Goal: Obtain resource: Download file/media

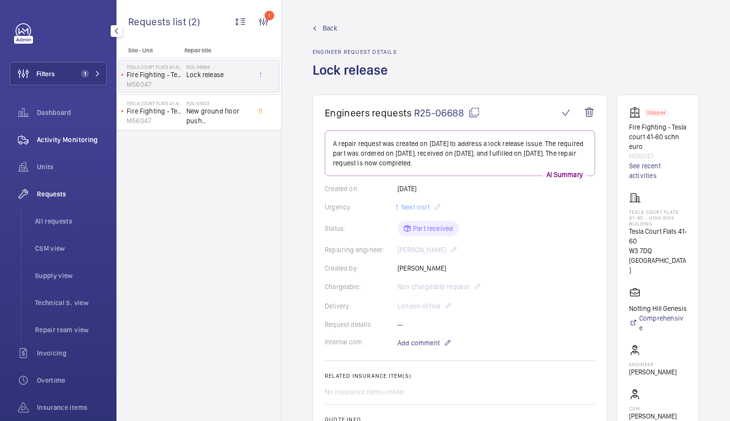
scroll to position [76, 0]
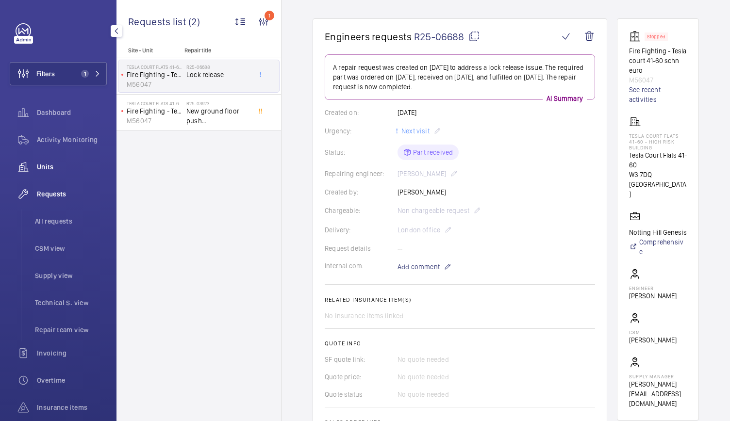
click at [30, 167] on wm-front-icon-button at bounding box center [23, 166] width 27 height 23
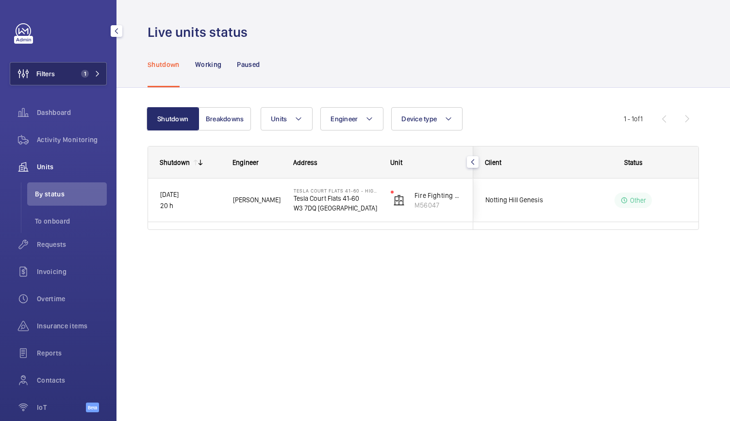
click at [89, 73] on span "1" at bounding box center [88, 74] width 23 height 8
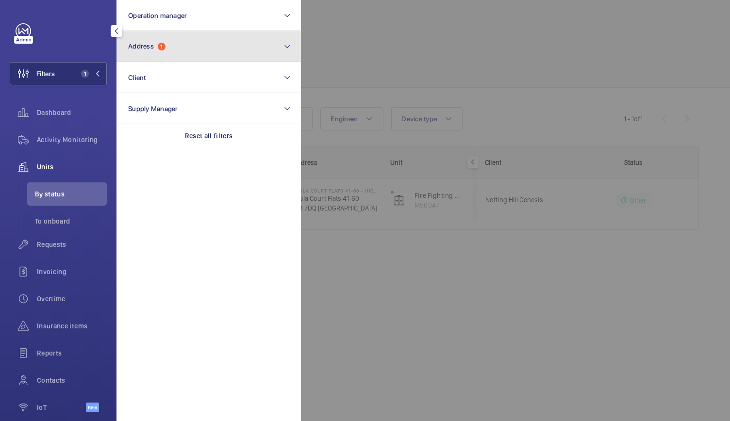
click at [159, 59] on button "Address 1" at bounding box center [208, 46] width 184 height 31
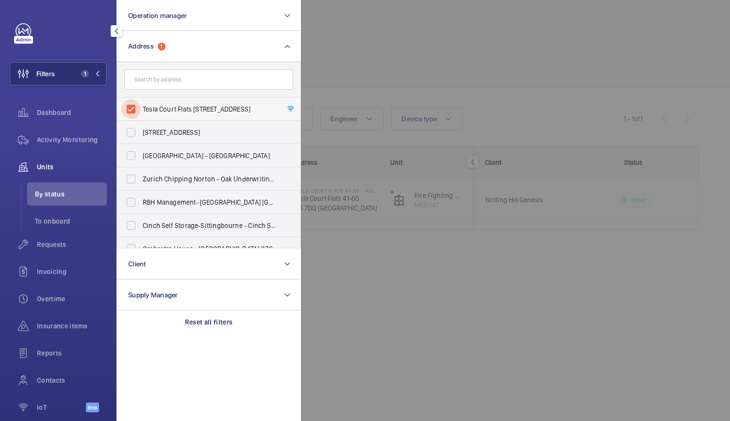
click at [136, 110] on input "Tesla Court Flats [STREET_ADDRESS]" at bounding box center [130, 108] width 19 height 19
checkbox input "false"
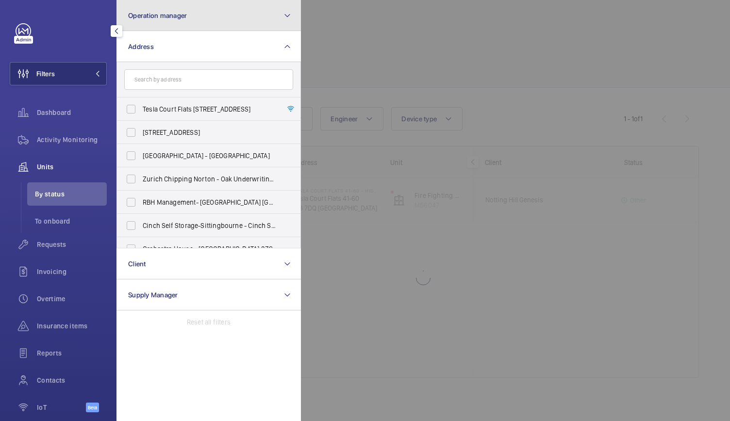
click at [190, 27] on button "Operation manager" at bounding box center [208, 15] width 184 height 31
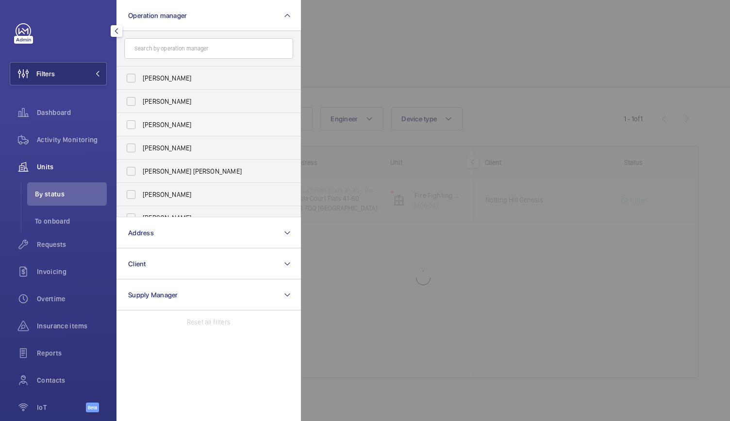
scroll to position [36, 0]
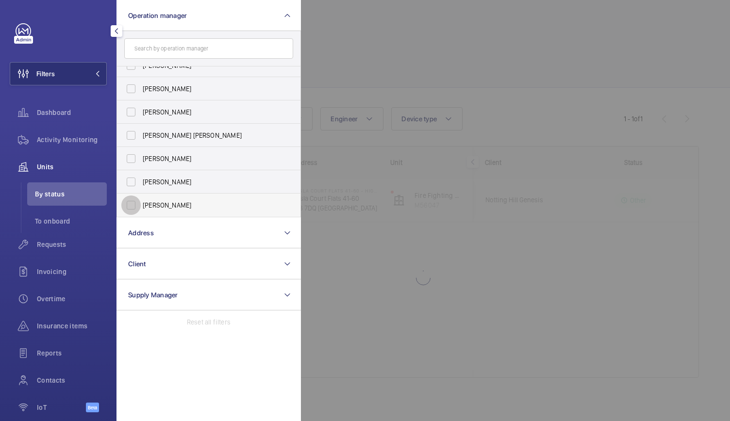
click at [138, 206] on input "[PERSON_NAME]" at bounding box center [130, 204] width 19 height 19
checkbox input "true"
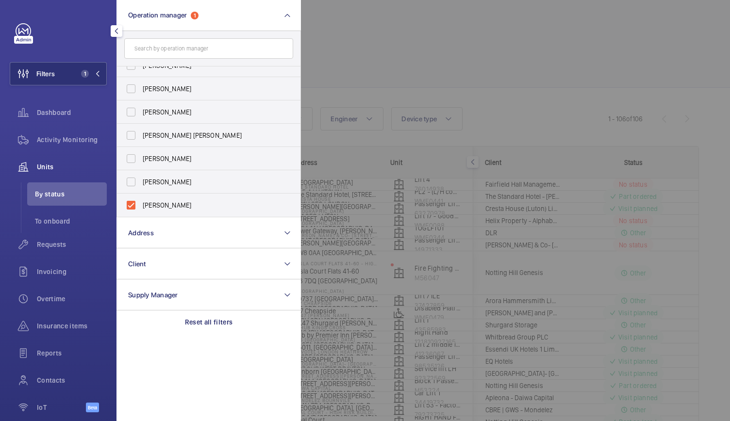
click at [362, 50] on div at bounding box center [666, 210] width 730 height 421
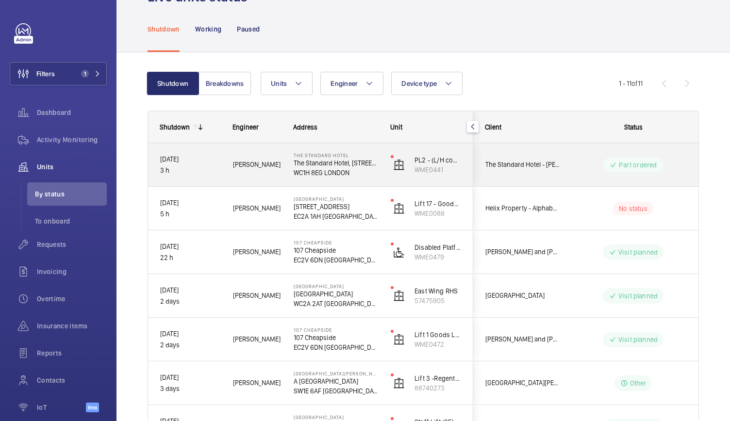
scroll to position [36, 0]
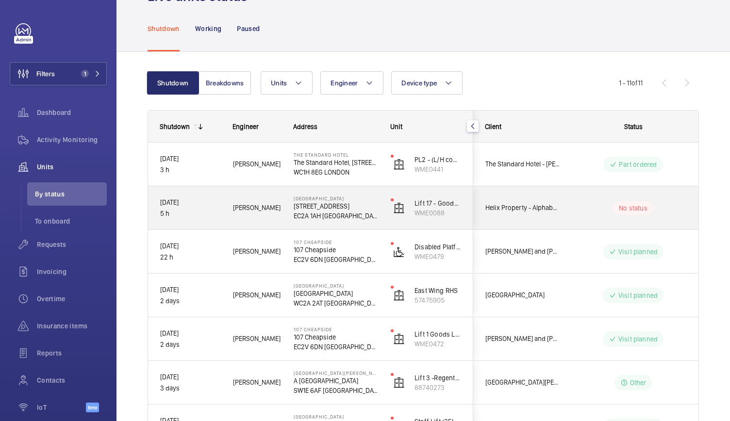
click at [207, 228] on div "[DATE] 5 h" at bounding box center [184, 208] width 72 height 42
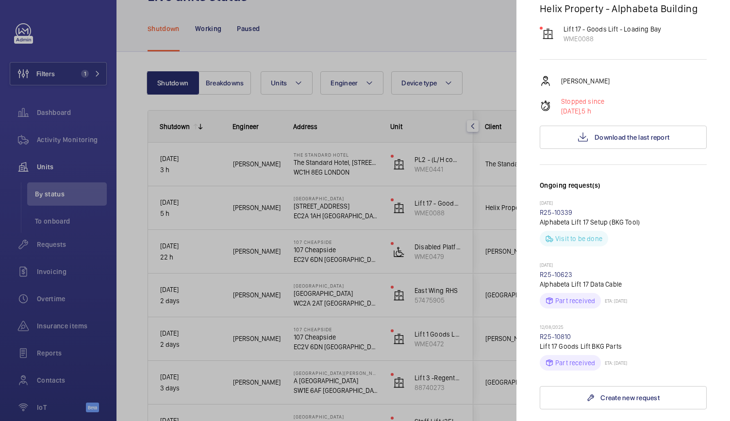
scroll to position [114, 0]
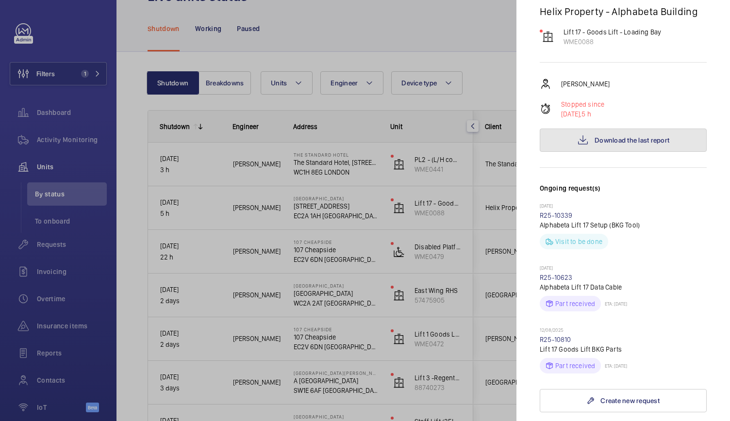
click at [574, 129] on button "Download the last report" at bounding box center [622, 140] width 167 height 23
click at [299, 273] on div at bounding box center [365, 210] width 730 height 421
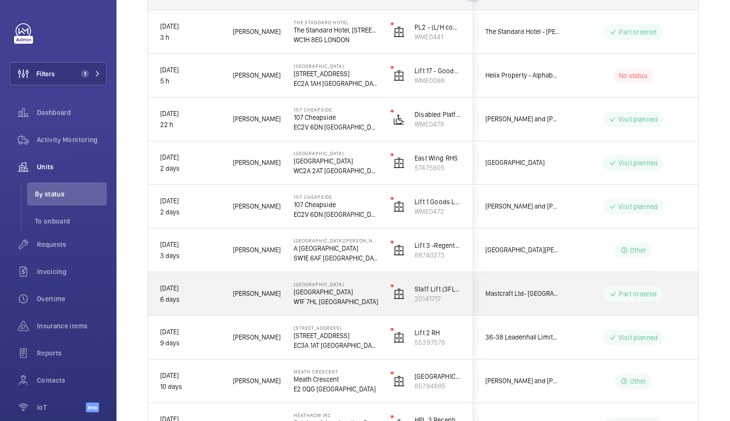
scroll to position [0, 0]
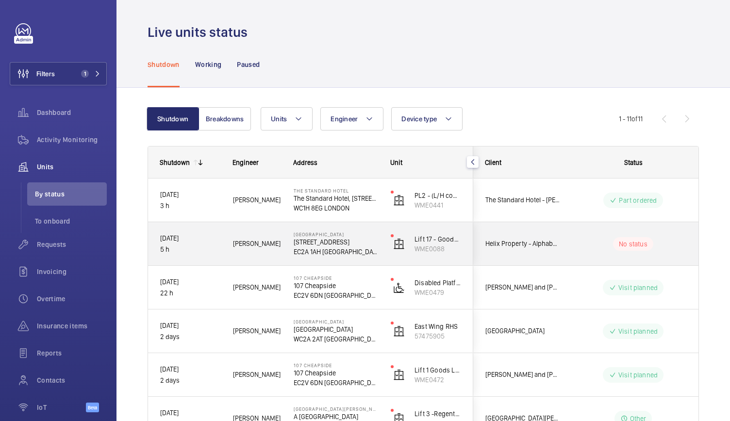
click at [285, 260] on div "[GEOGRAPHIC_DATA] [STREET_ADDRESS]" at bounding box center [330, 244] width 96 height 44
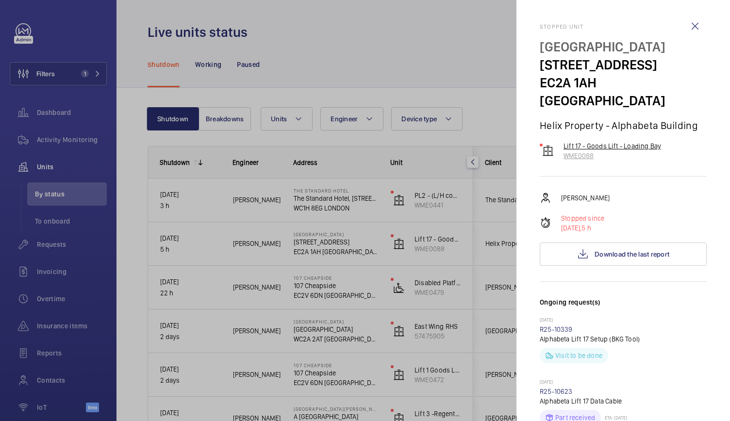
click at [602, 141] on p "Lift 17 - Goods Lift - Loading Bay" at bounding box center [612, 146] width 98 height 10
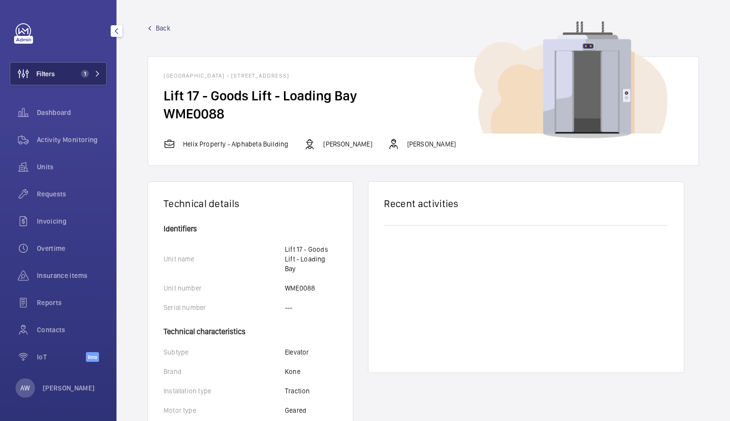
click at [56, 74] on button "Filters 1" at bounding box center [58, 73] width 97 height 23
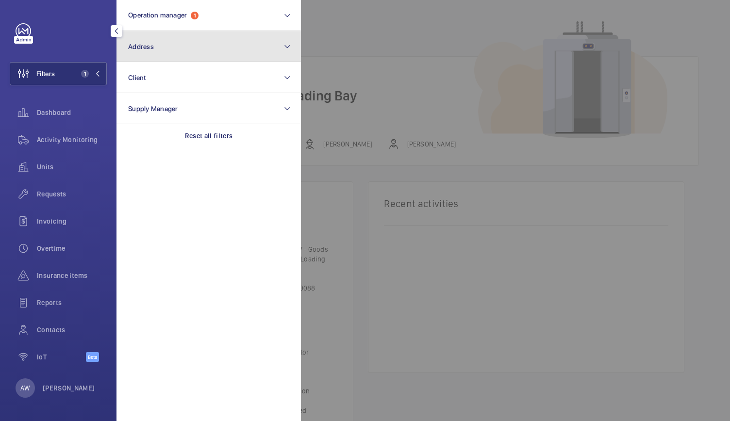
click at [183, 48] on button "Address" at bounding box center [208, 46] width 184 height 31
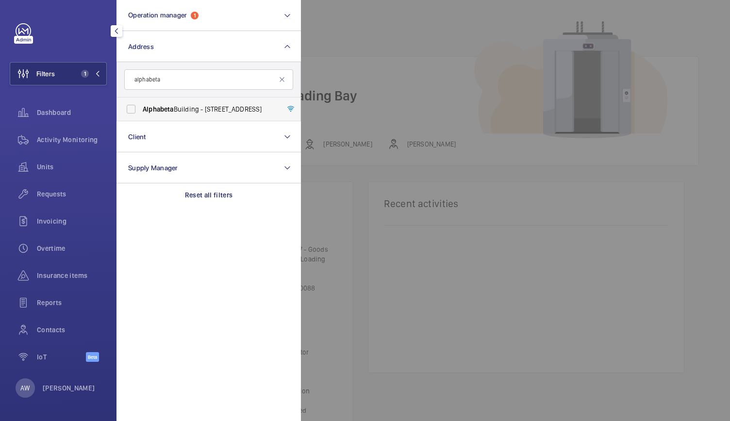
type input "alphabeta"
click at [174, 109] on span "[GEOGRAPHIC_DATA] - [STREET_ADDRESS]" at bounding box center [209, 109] width 133 height 10
click at [141, 109] on input "[GEOGRAPHIC_DATA] - [STREET_ADDRESS]" at bounding box center [130, 108] width 19 height 19
checkbox input "true"
click at [385, 100] on div at bounding box center [666, 210] width 730 height 421
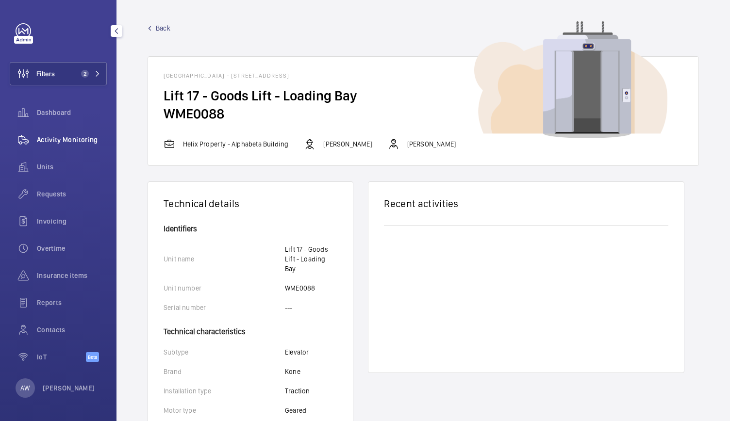
click at [58, 135] on span "Activity Monitoring" at bounding box center [72, 140] width 70 height 10
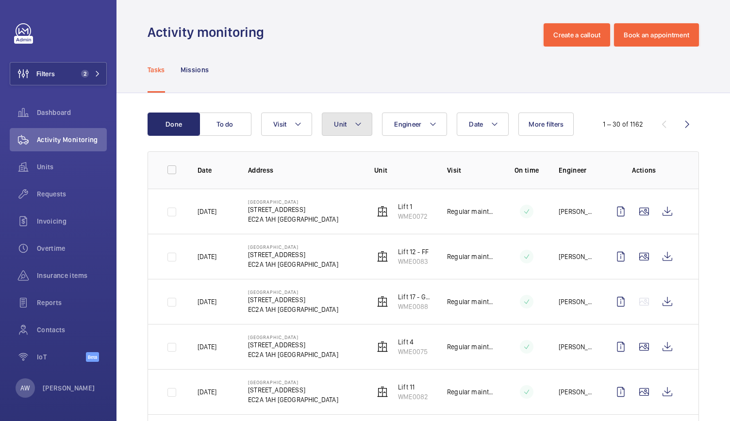
click at [359, 114] on button "Unit" at bounding box center [347, 124] width 50 height 23
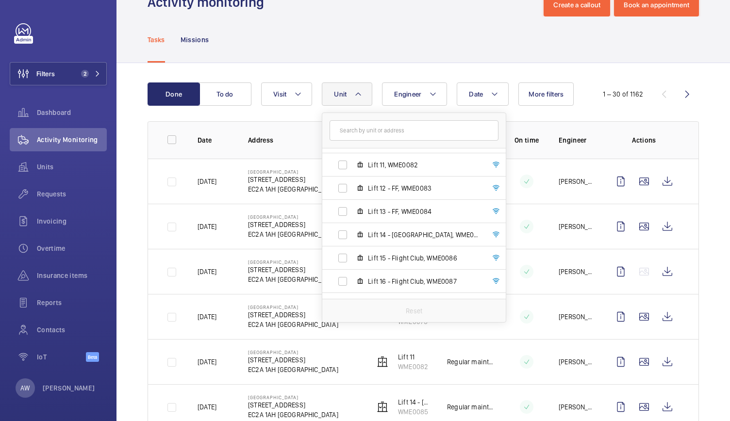
scroll to position [423, 0]
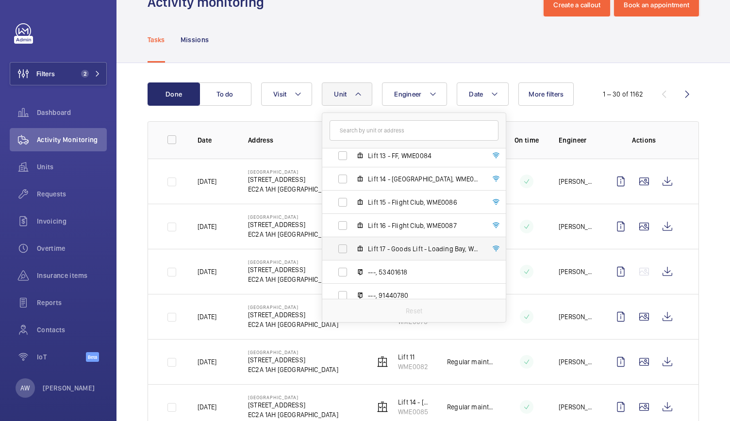
click at [394, 256] on label "Lift 17 - Goods Lift - Loading Bay, WME0088" at bounding box center [406, 248] width 168 height 23
click at [352, 256] on input "Lift 17 - Goods Lift - Loading Bay, WME0088" at bounding box center [342, 248] width 19 height 19
checkbox input "true"
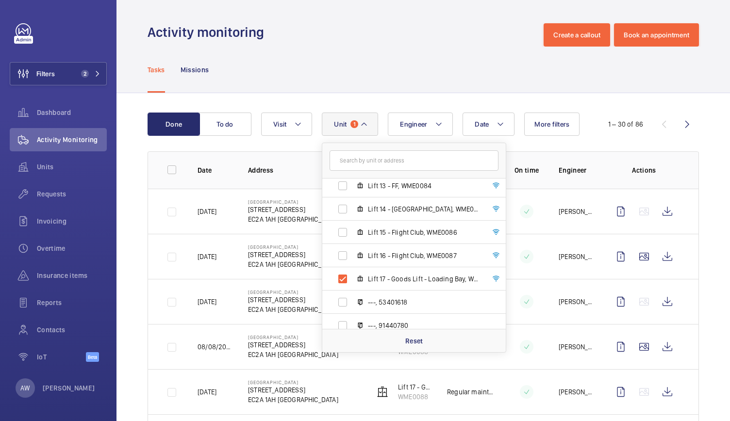
click at [386, 20] on wm-front-admin-header "Activity monitoring Create a callout Book an appointment" at bounding box center [422, 23] width 613 height 47
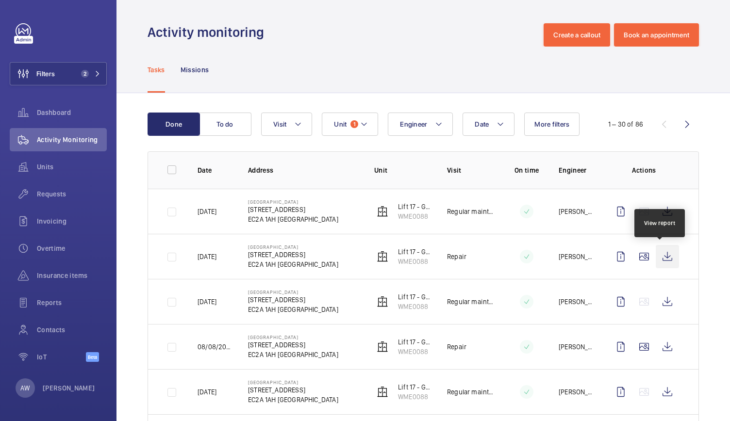
click at [661, 259] on wm-front-icon-button at bounding box center [666, 256] width 23 height 23
click at [51, 163] on span "Units" at bounding box center [72, 167] width 70 height 10
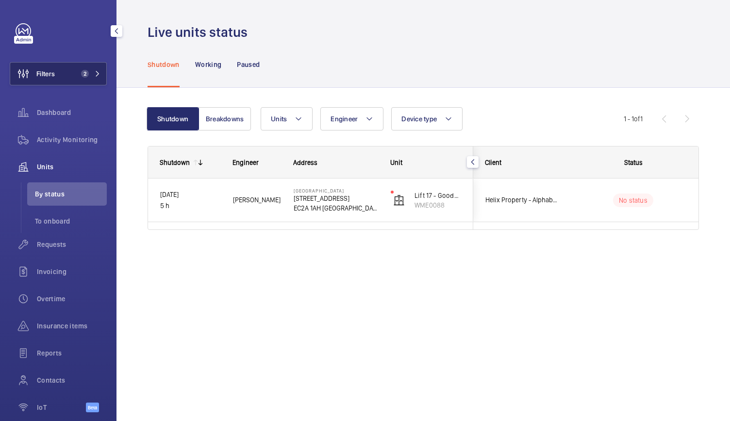
click at [84, 71] on span "2" at bounding box center [85, 74] width 8 height 8
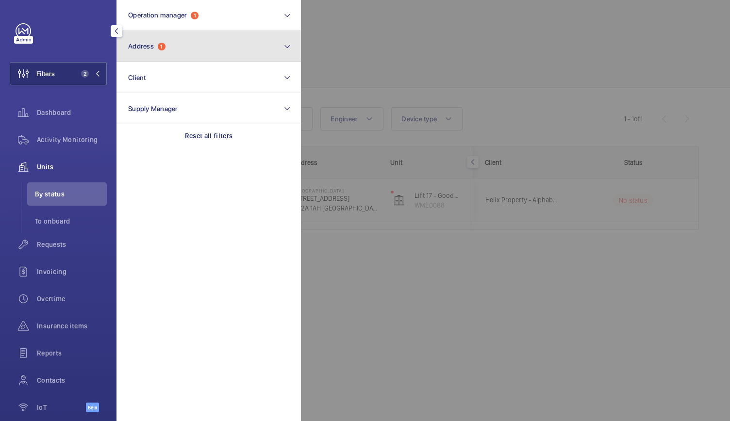
click at [147, 55] on button "Address 1" at bounding box center [208, 46] width 184 height 31
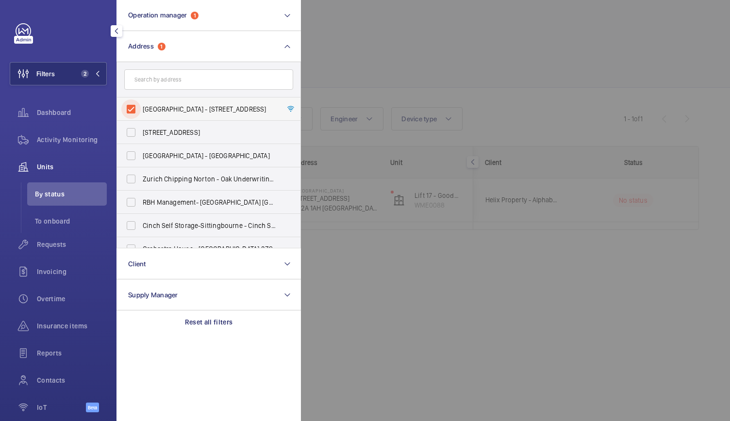
click at [128, 108] on input "[GEOGRAPHIC_DATA] - [STREET_ADDRESS]" at bounding box center [130, 108] width 19 height 19
checkbox input "false"
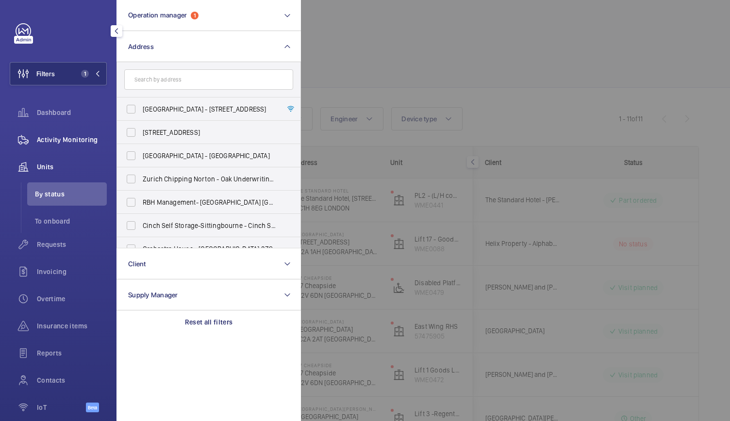
click at [60, 145] on div "Activity Monitoring" at bounding box center [58, 139] width 97 height 23
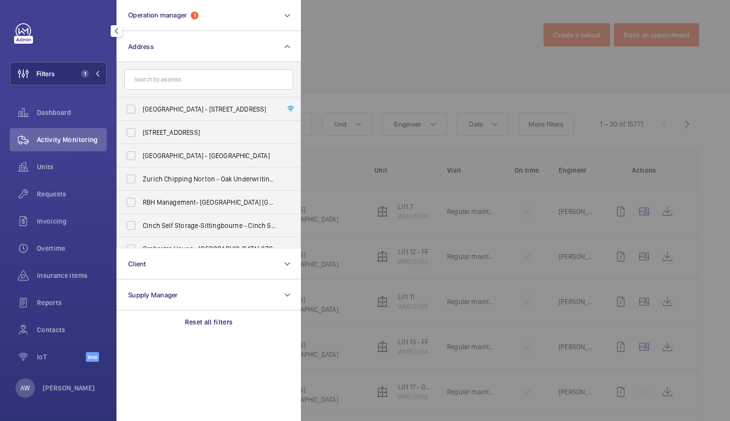
click at [419, 66] on div at bounding box center [666, 210] width 730 height 421
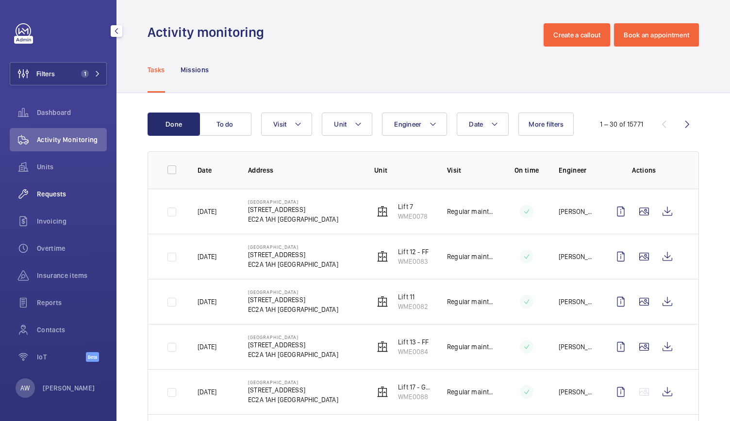
click at [59, 188] on div "Requests" at bounding box center [58, 193] width 97 height 23
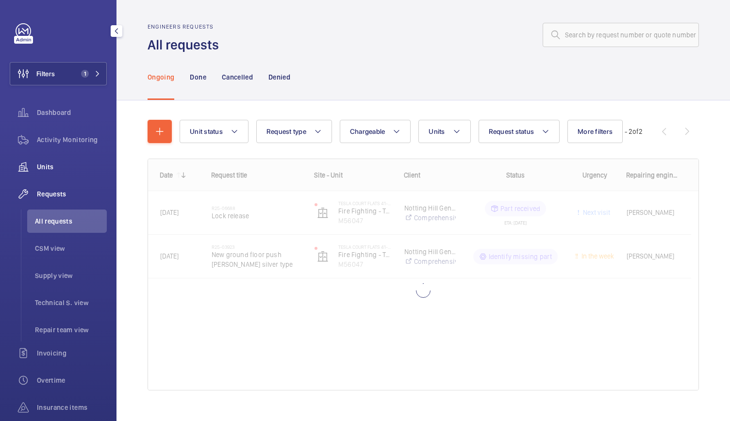
click at [48, 171] on span "Units" at bounding box center [72, 167] width 70 height 10
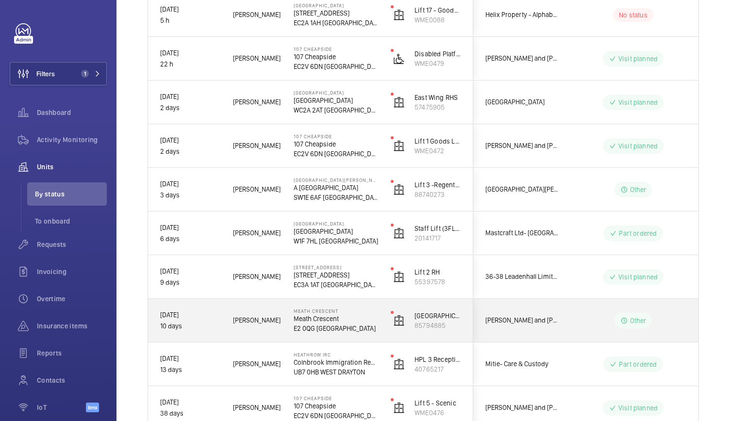
scroll to position [228, 0]
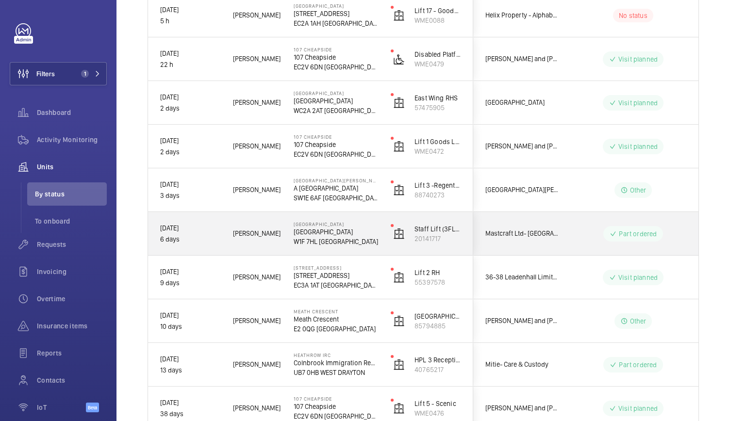
click at [278, 212] on div "[PERSON_NAME]" at bounding box center [251, 233] width 61 height 43
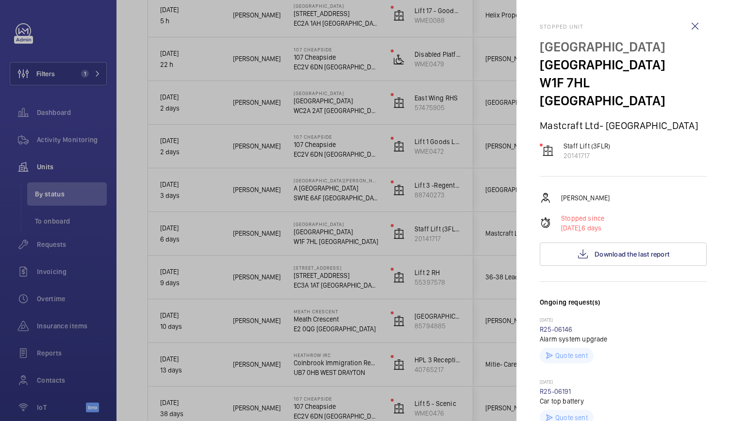
click at [283, 202] on div at bounding box center [365, 210] width 730 height 421
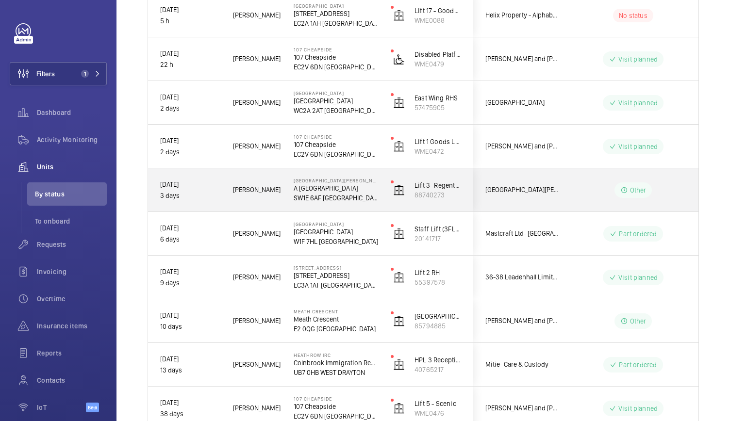
click at [283, 202] on mat-sidenav-container "Filters 1 Dashboard Activity Monitoring Units By status To onboard Requests Inv…" at bounding box center [365, 210] width 730 height 421
click at [283, 202] on div "[GEOGRAPHIC_DATA][PERSON_NAME] A [GEOGRAPHIC_DATA]" at bounding box center [330, 190] width 96 height 44
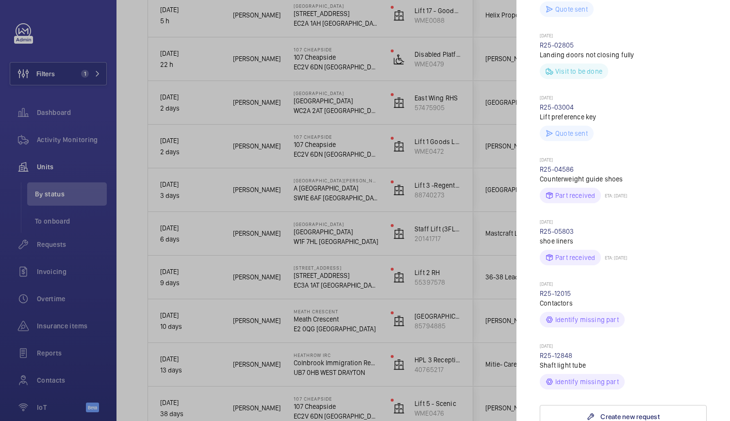
scroll to position [386, 0]
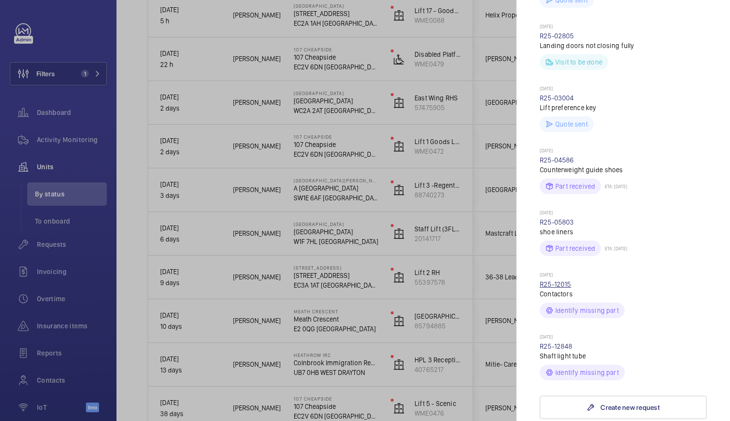
click at [547, 280] on link "R25-12015" at bounding box center [555, 284] width 32 height 8
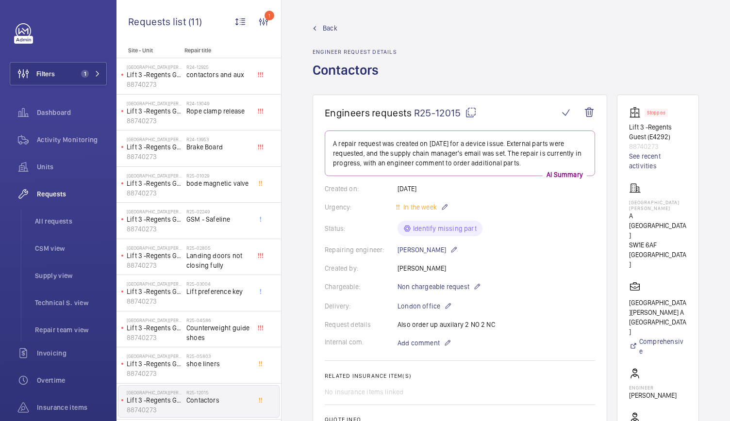
click at [437, 114] on span "R25-12015" at bounding box center [445, 113] width 63 height 12
click at [598, 241] on wm-front-card "Engineers requests R25-12015 A repair request was created on [DATE] for a devic…" at bounding box center [459, 316] width 294 height 443
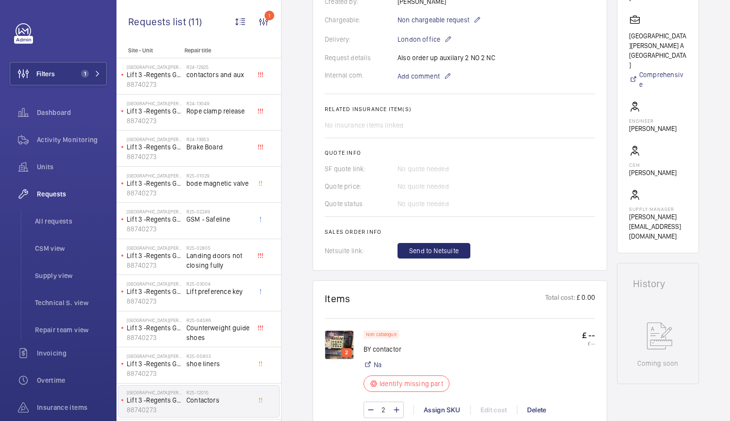
scroll to position [414, 0]
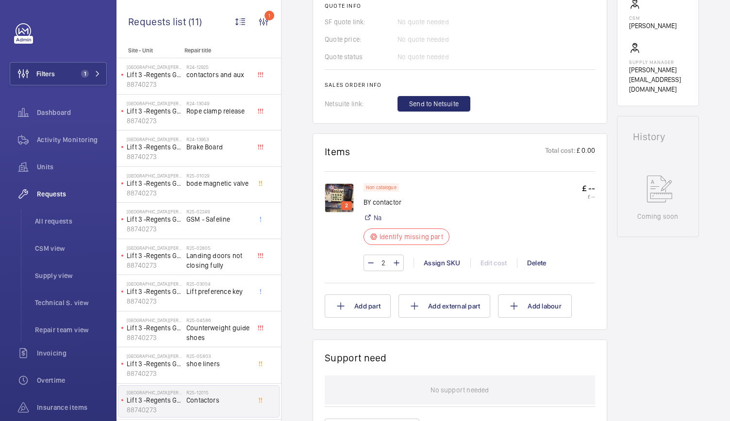
click at [334, 207] on img at bounding box center [339, 197] width 29 height 29
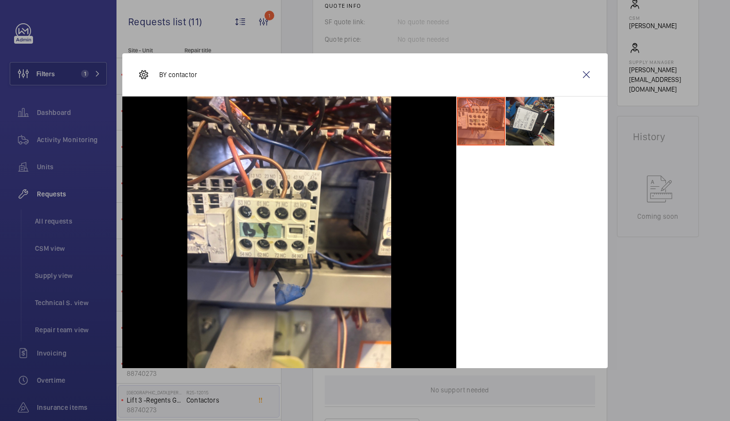
click at [552, 115] on li at bounding box center [529, 121] width 49 height 49
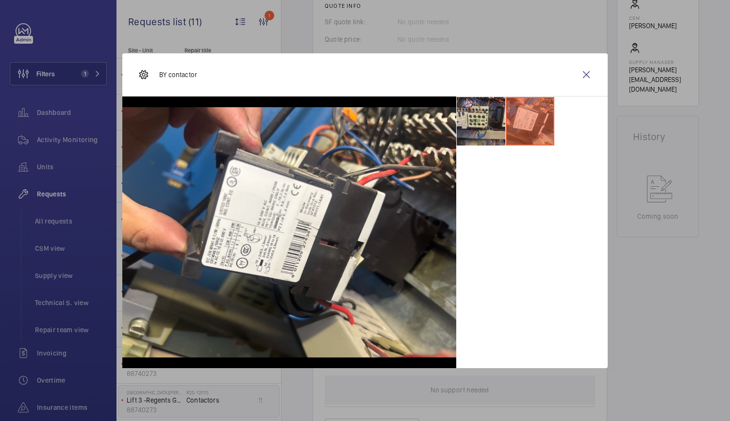
click at [472, 126] on li at bounding box center [480, 121] width 49 height 49
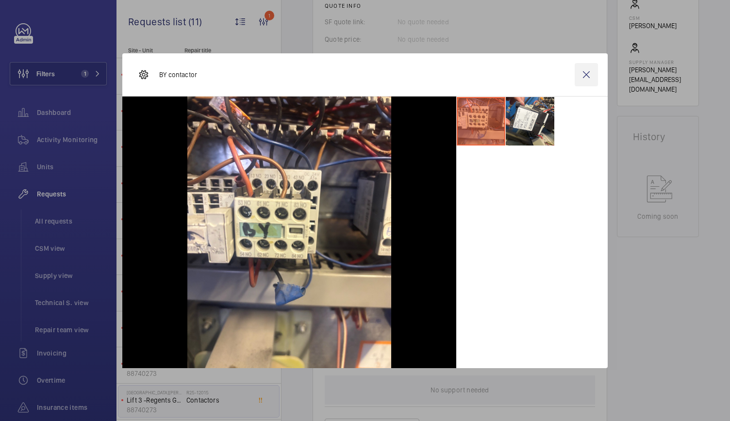
click at [588, 77] on wm-front-icon-button at bounding box center [585, 74] width 23 height 23
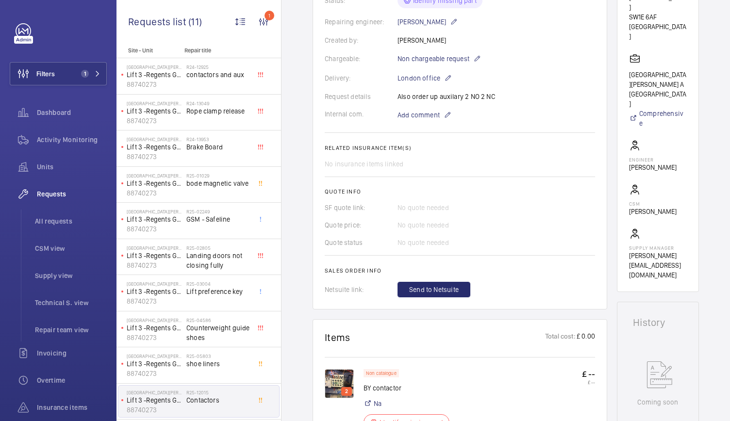
scroll to position [288, 0]
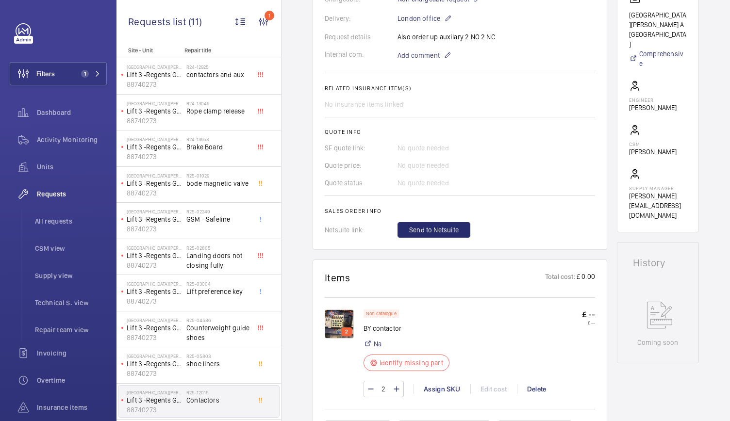
click at [637, 377] on div "Stopped Lift 3 -Regents Guest (E4292) 88740273 See recent activities [GEOGRAPHI…" at bounding box center [658, 311] width 82 height 1009
click at [59, 137] on span "Activity Monitoring" at bounding box center [72, 140] width 70 height 10
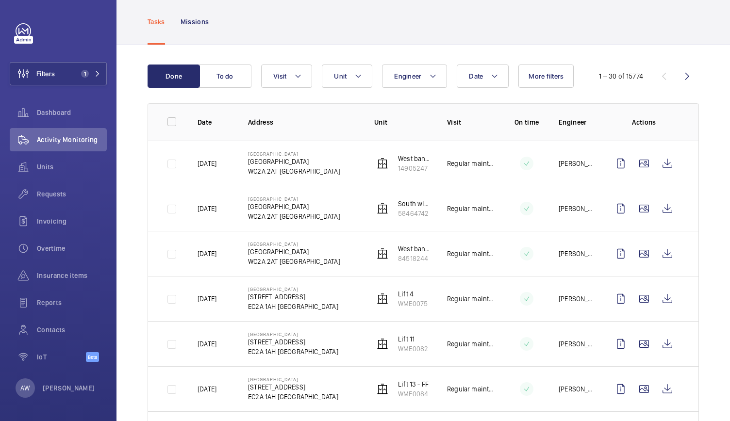
scroll to position [62, 0]
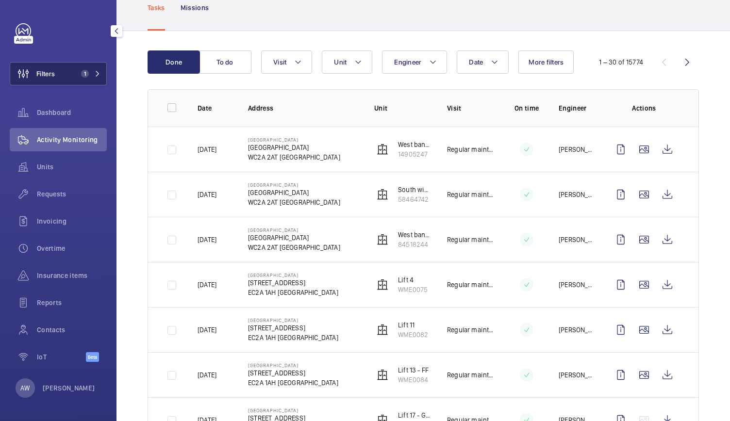
click at [97, 76] on mat-icon at bounding box center [98, 74] width 6 height 6
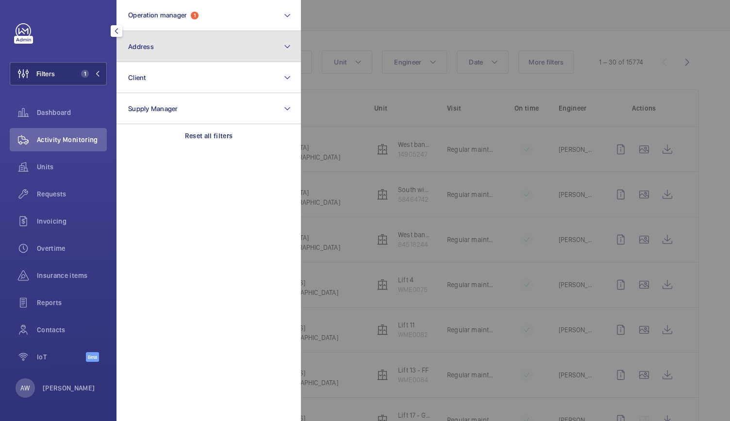
click at [184, 44] on button "Address" at bounding box center [208, 46] width 184 height 31
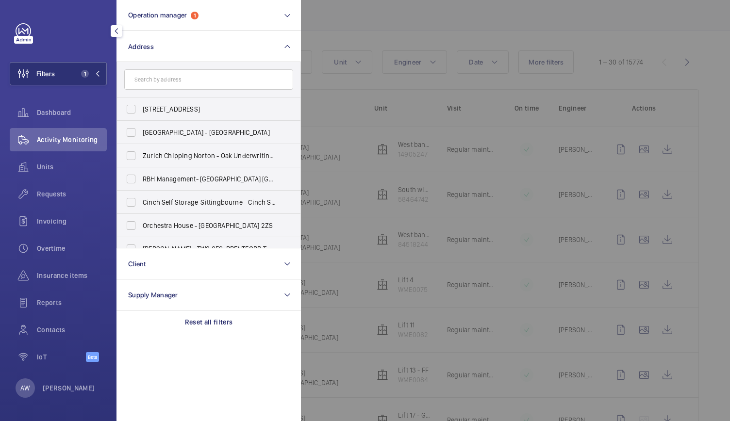
click at [139, 86] on input "text" at bounding box center [208, 79] width 169 height 20
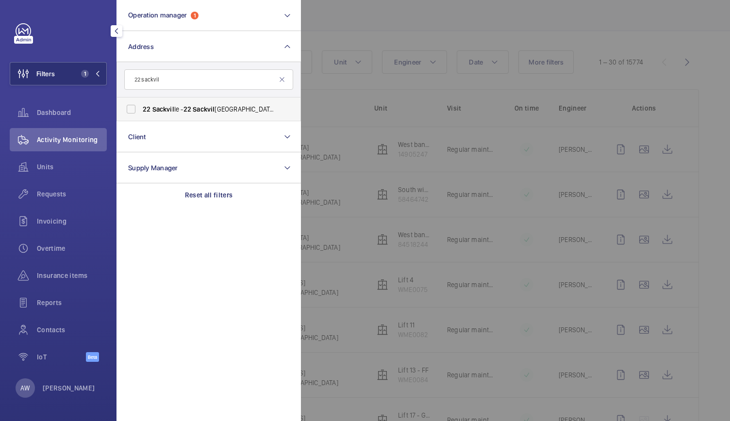
type input "22 sackvil"
click at [174, 104] on span "22 Sackvil le - [STREET_ADDRESS]" at bounding box center [209, 109] width 133 height 10
click at [141, 104] on input "22 Sackvil le - [STREET_ADDRESS]" at bounding box center [130, 108] width 19 height 19
checkbox input "true"
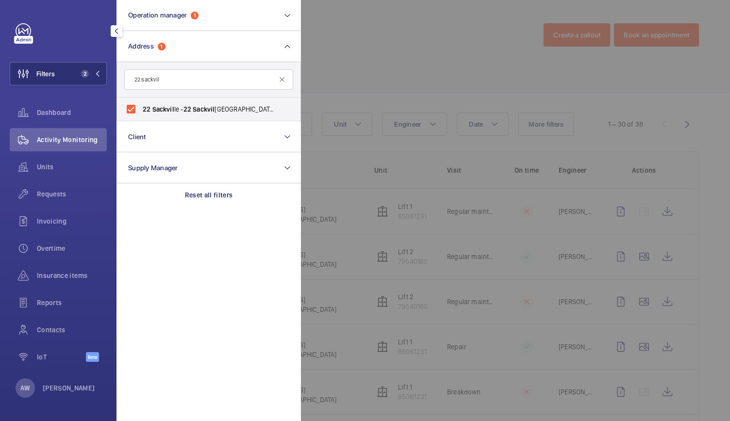
click at [409, 36] on div at bounding box center [666, 210] width 730 height 421
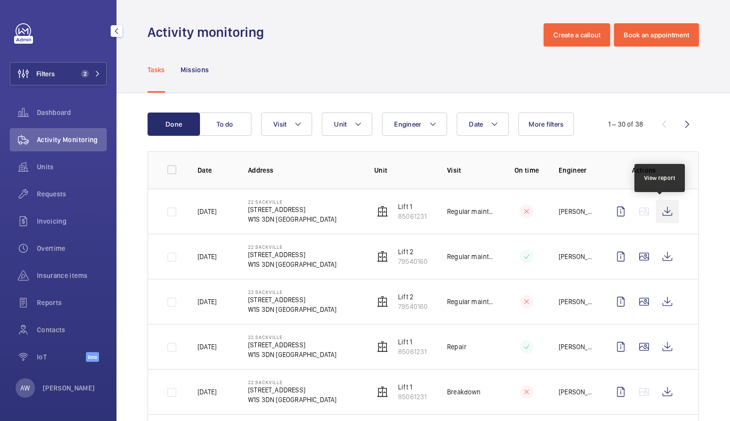
click at [664, 211] on wm-front-icon-button at bounding box center [666, 211] width 23 height 23
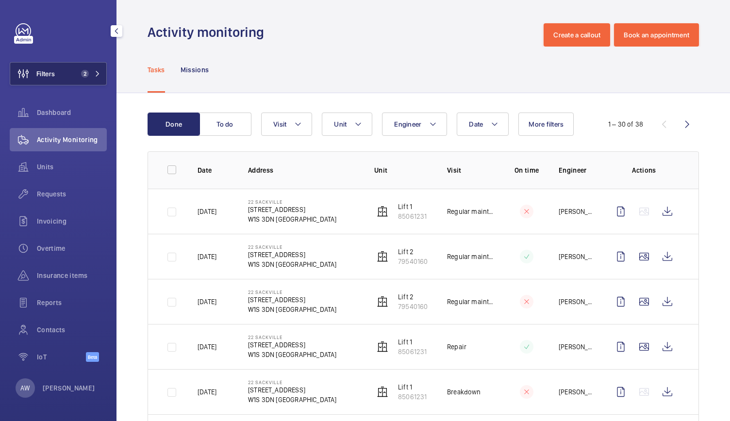
click at [63, 83] on button "Filters 2" at bounding box center [58, 73] width 97 height 23
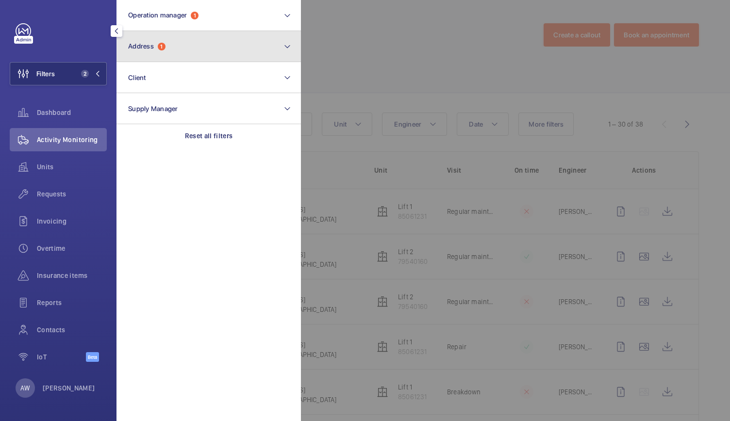
click at [138, 47] on span "Address" at bounding box center [141, 46] width 26 height 8
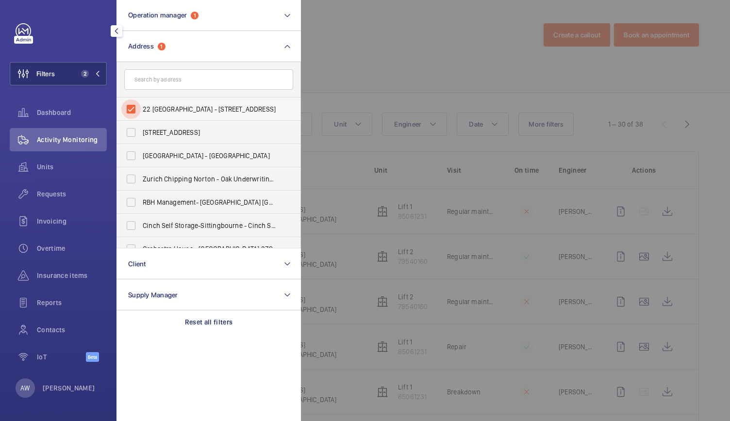
click at [134, 111] on input "22 [GEOGRAPHIC_DATA] - [STREET_ADDRESS]" at bounding box center [130, 108] width 19 height 19
checkbox input "false"
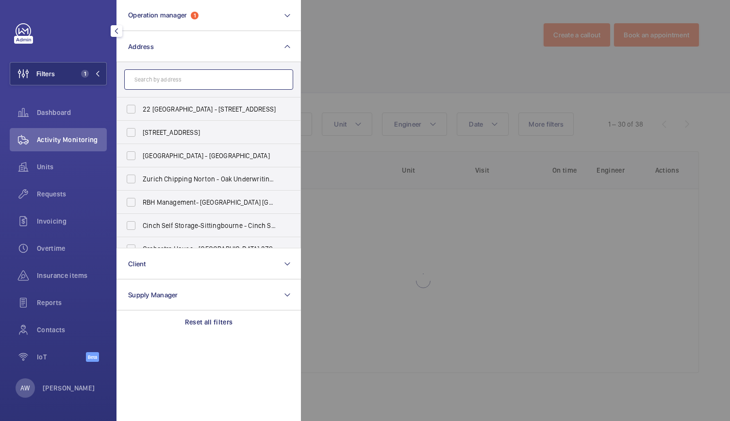
click at [142, 86] on input "text" at bounding box center [208, 79] width 169 height 20
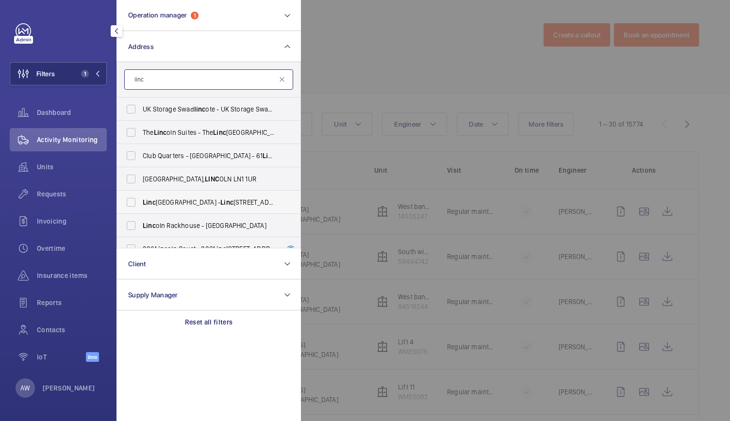
type input "linc"
click at [161, 200] on span "[STREET_ADDRESS]" at bounding box center [209, 202] width 133 height 10
click at [141, 200] on input "[STREET_ADDRESS]" at bounding box center [130, 202] width 19 height 19
checkbox input "true"
click at [52, 187] on div "Requests" at bounding box center [58, 193] width 97 height 23
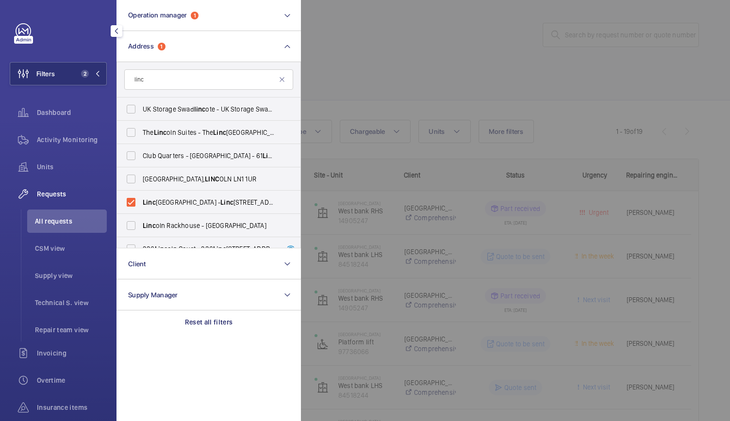
click at [422, 32] on div at bounding box center [666, 210] width 730 height 421
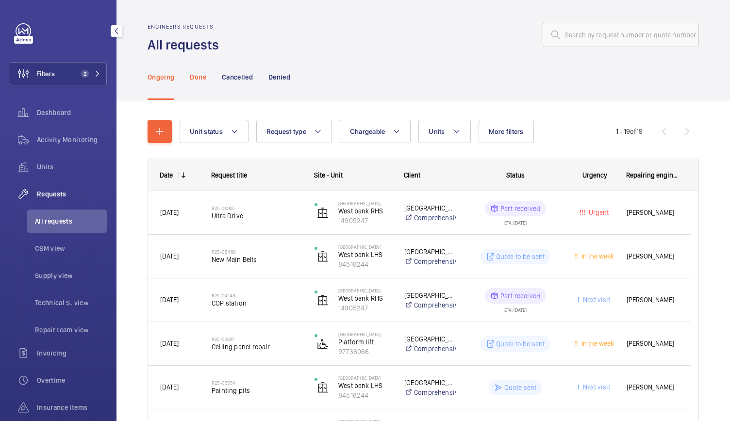
click at [195, 75] on p "Done" at bounding box center [198, 77] width 16 height 10
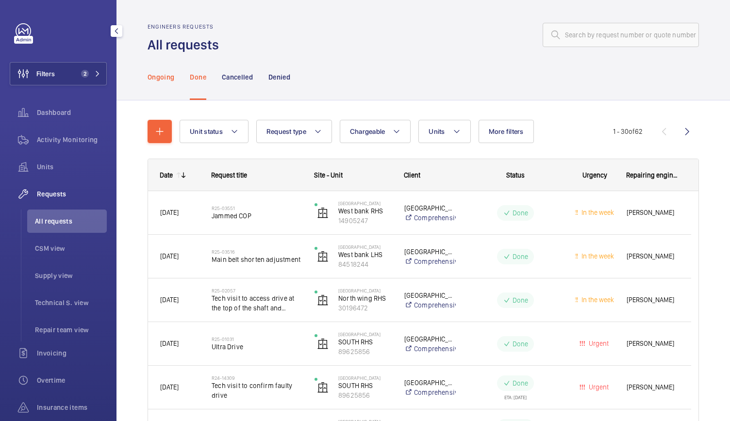
click at [163, 80] on p "Ongoing" at bounding box center [160, 77] width 27 height 10
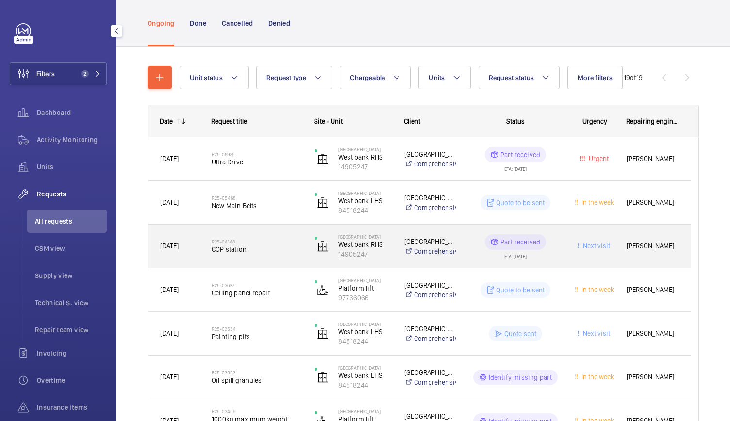
scroll to position [58, 0]
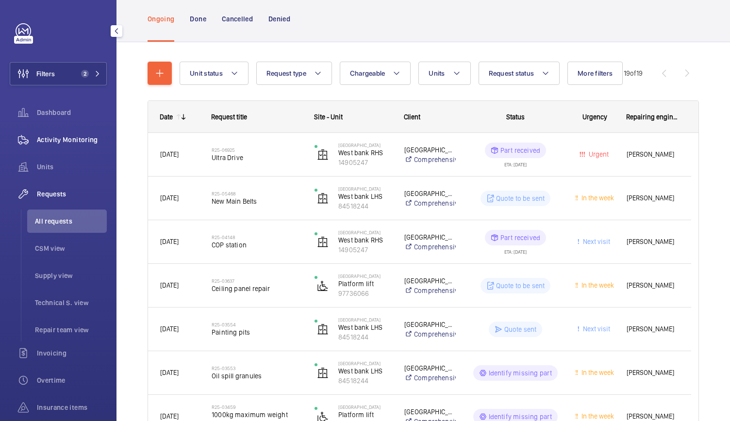
click at [90, 146] on div "Activity Monitoring" at bounding box center [58, 139] width 97 height 23
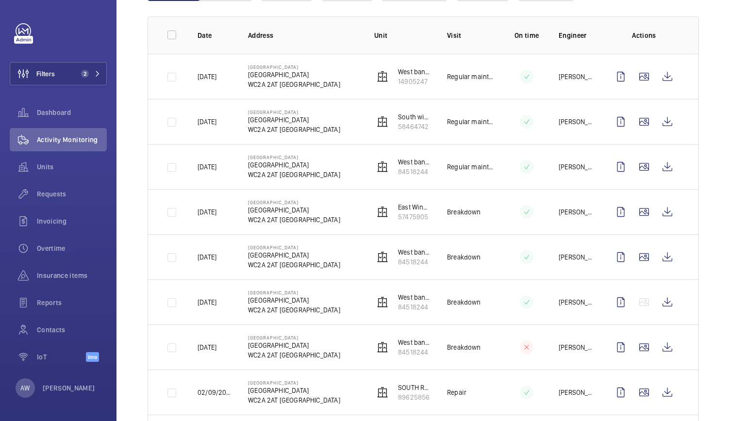
scroll to position [135, 0]
click at [657, 257] on wm-front-icon-button at bounding box center [666, 256] width 23 height 23
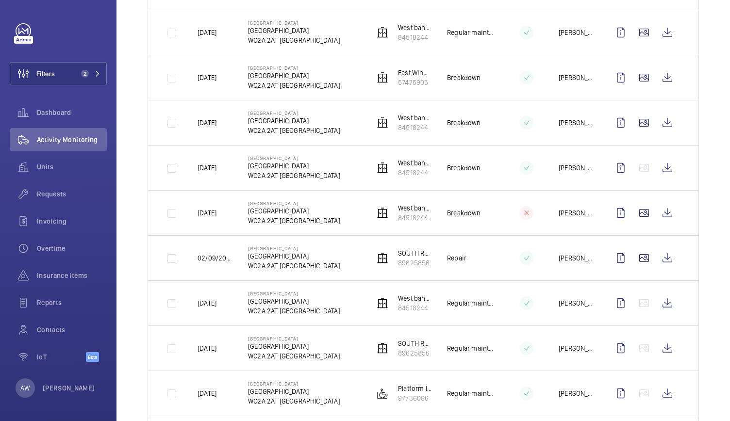
scroll to position [270, 0]
click at [664, 260] on wm-front-icon-button at bounding box center [666, 257] width 23 height 23
click at [62, 193] on span "Requests" at bounding box center [72, 194] width 70 height 10
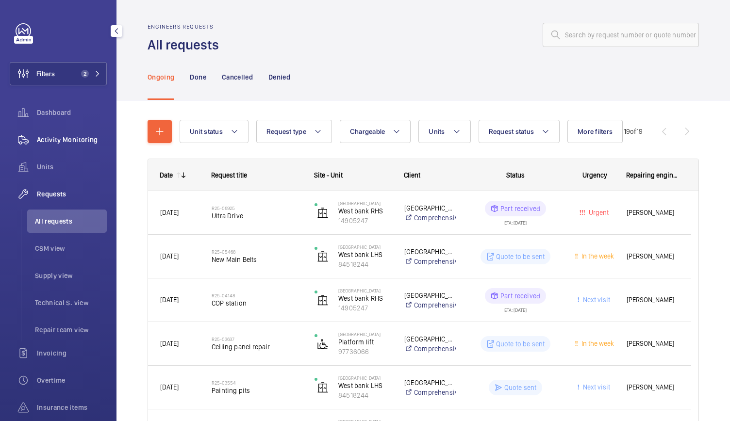
click at [90, 139] on span "Activity Monitoring" at bounding box center [72, 140] width 70 height 10
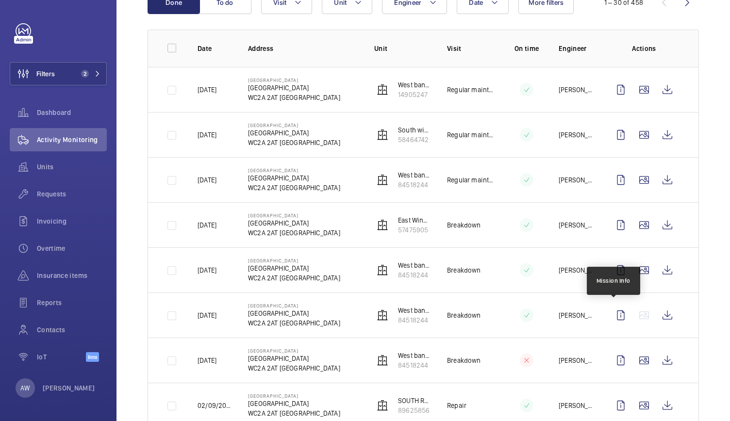
scroll to position [122, 0]
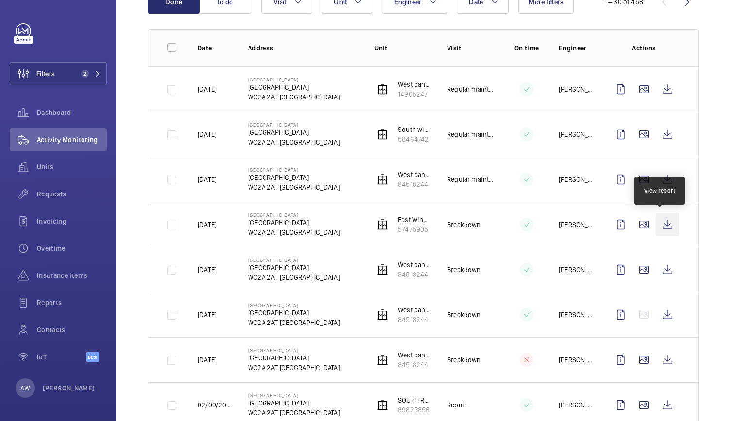
click at [660, 221] on wm-front-icon-button at bounding box center [666, 224] width 23 height 23
